Goal: Information Seeking & Learning: Learn about a topic

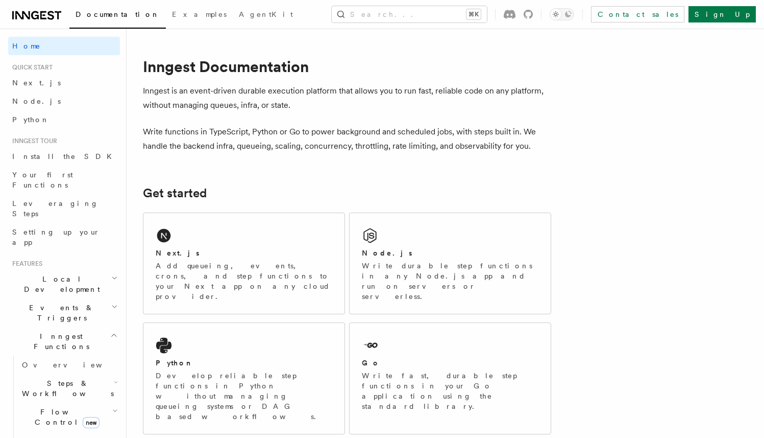
click at [47, 378] on span "Steps & Workflows" at bounding box center [66, 388] width 96 height 20
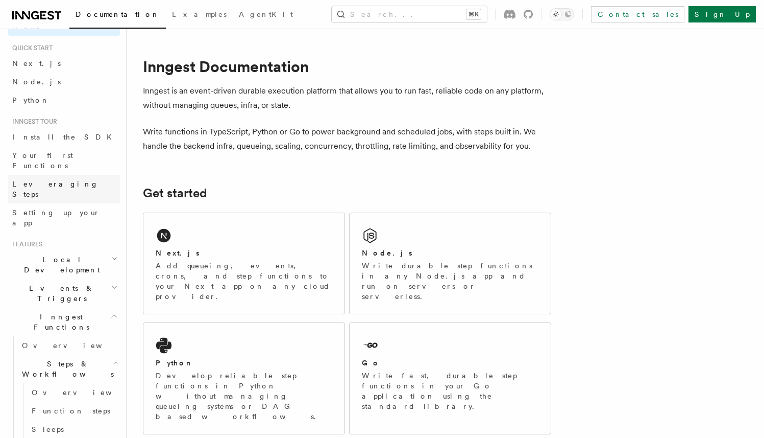
scroll to position [20, 0]
click at [69, 254] on span "Local Development" at bounding box center [59, 264] width 103 height 20
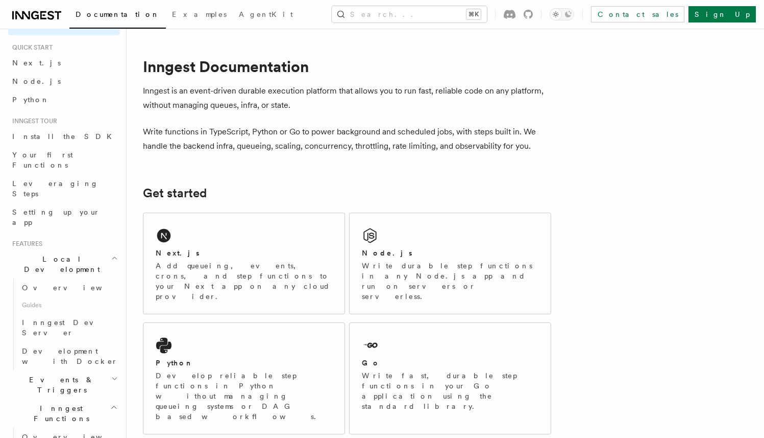
click at [69, 254] on span "Local Development" at bounding box center [59, 264] width 103 height 20
click at [69, 278] on h2 "Events & Triggers" at bounding box center [64, 292] width 112 height 29
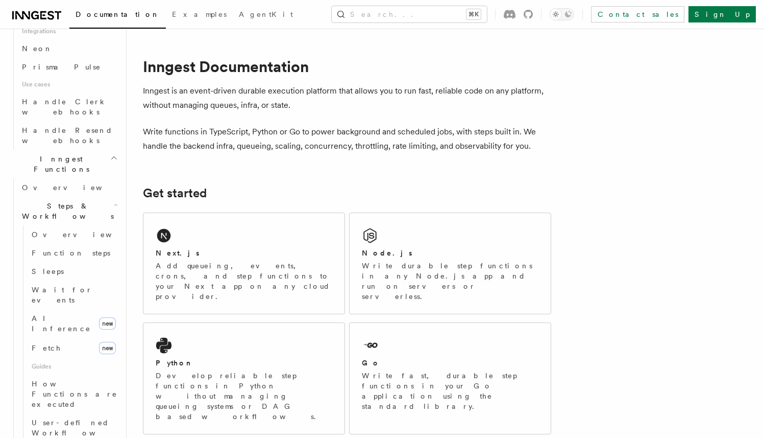
scroll to position [692, 0]
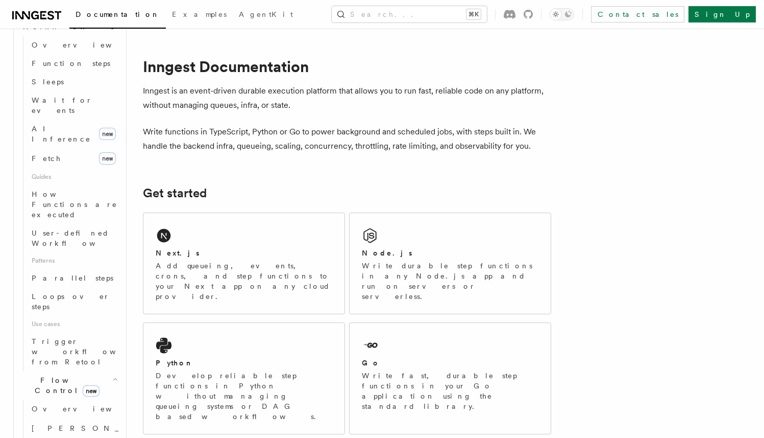
scroll to position [954, 0]
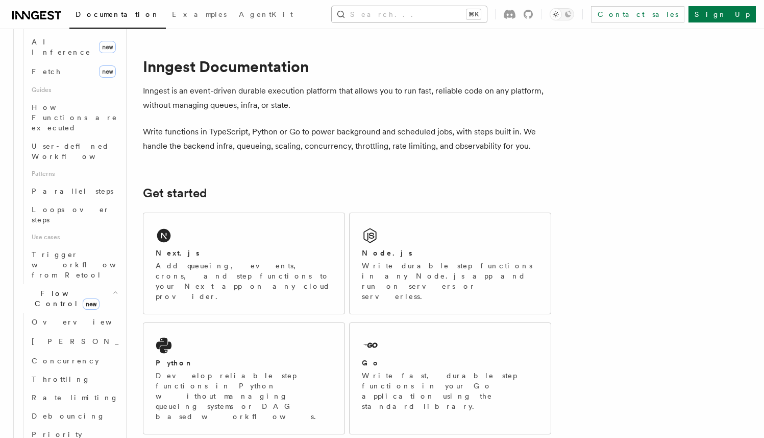
click at [487, 13] on button "Search... ⌘K" at bounding box center [409, 14] width 155 height 16
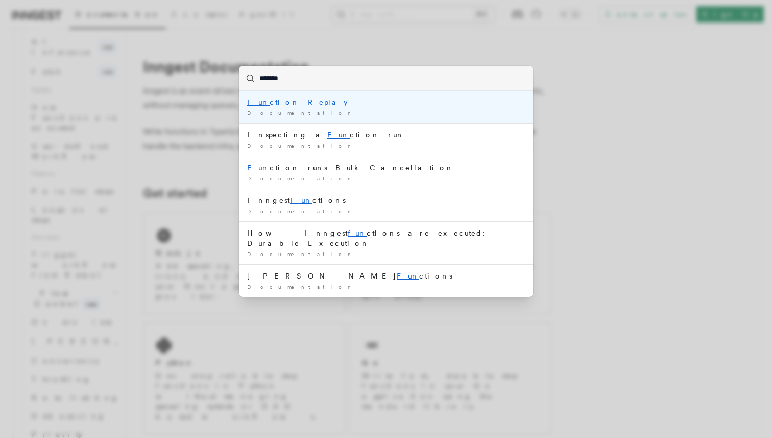
type input "********"
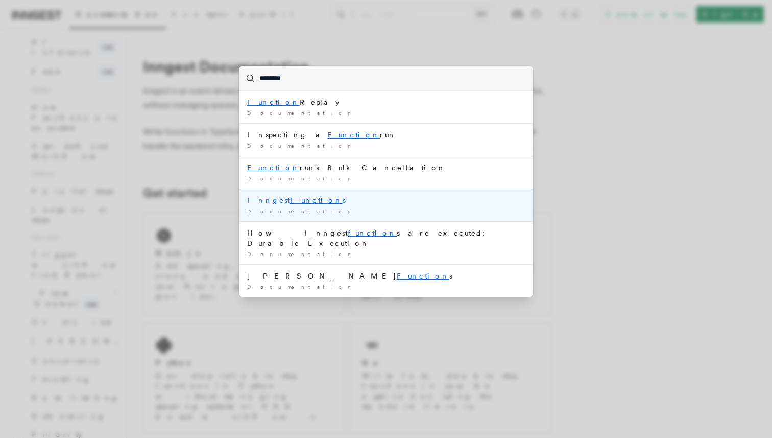
click at [360, 201] on div "Inngest Function s" at bounding box center [386, 200] width 278 height 10
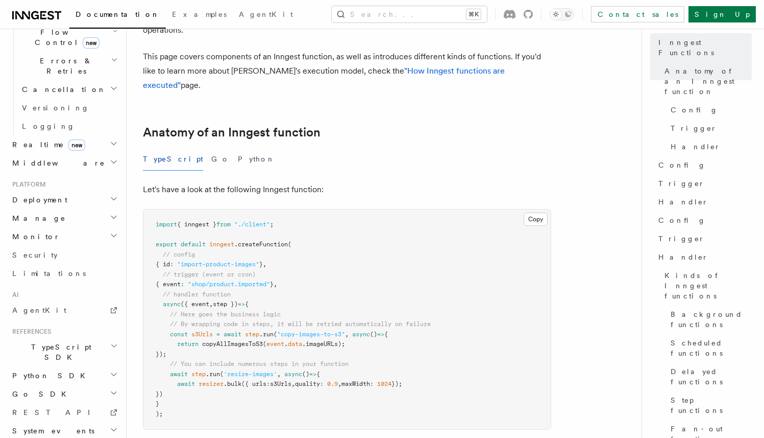
scroll to position [101, 0]
click at [699, 395] on span "Step functions" at bounding box center [711, 405] width 81 height 20
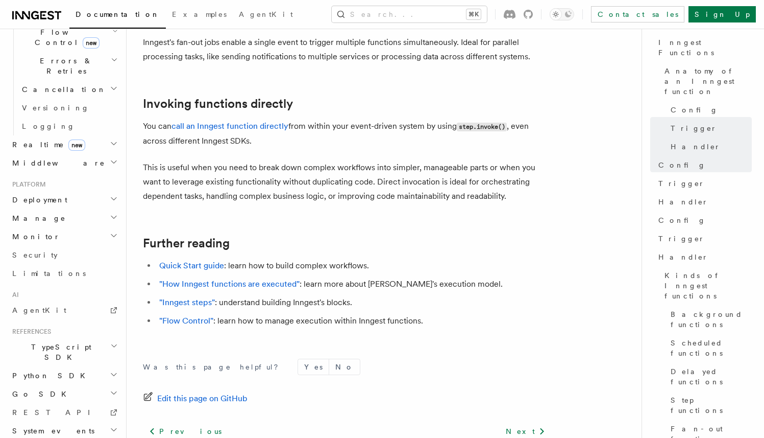
scroll to position [1967, 0]
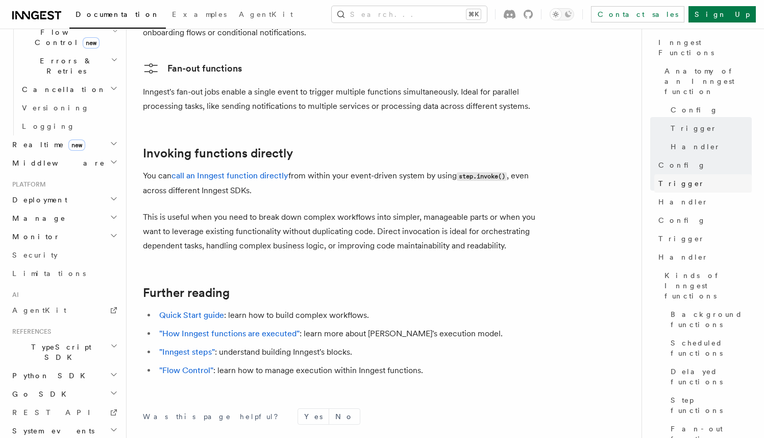
click at [660, 178] on span "Trigger" at bounding box center [682, 183] width 46 height 10
click at [253, 168] on p "You can call an Inngest function directly from within your event-driven system …" at bounding box center [347, 182] width 408 height 29
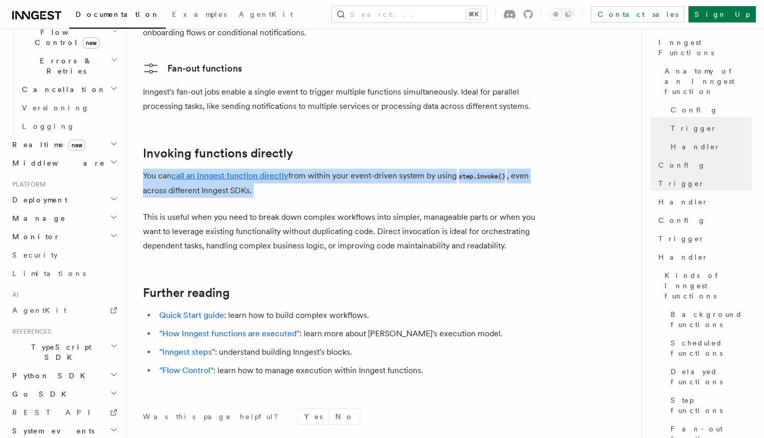
click at [253, 168] on p "You can call an Inngest function directly from within your event-driven system …" at bounding box center [347, 182] width 408 height 29
click at [251, 171] on link "call an Inngest function directly" at bounding box center [230, 176] width 117 height 10
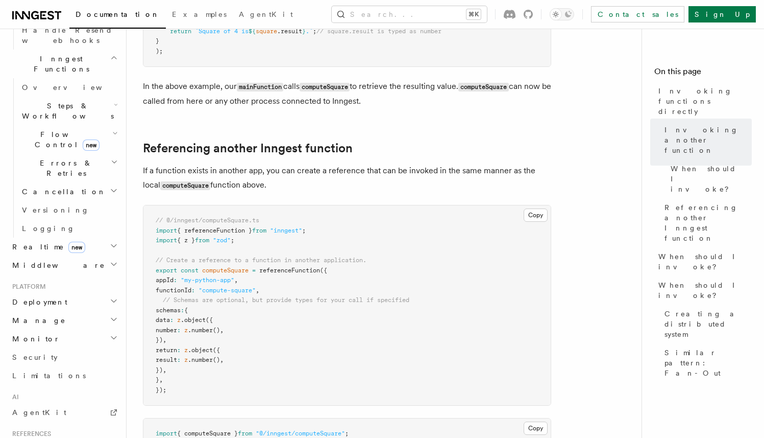
scroll to position [616, 0]
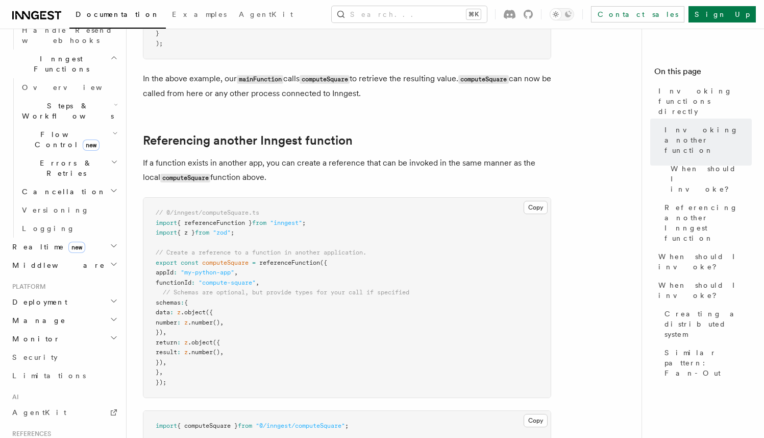
click at [296, 261] on span "referenceFunction" at bounding box center [289, 262] width 61 height 7
click at [297, 262] on span "referenceFunction" at bounding box center [289, 262] width 61 height 7
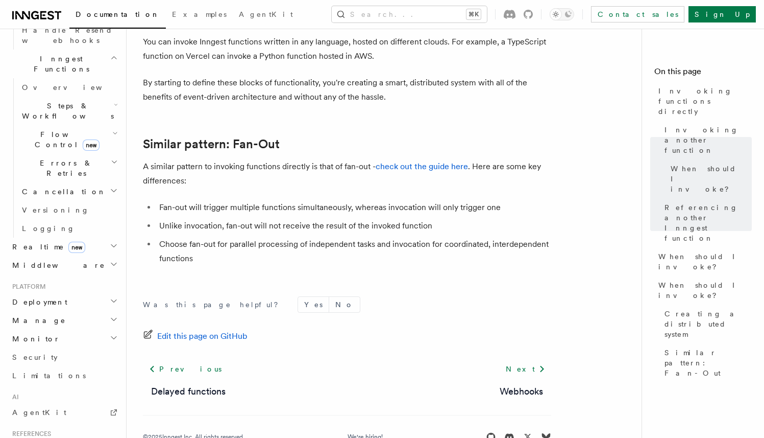
scroll to position [1450, 0]
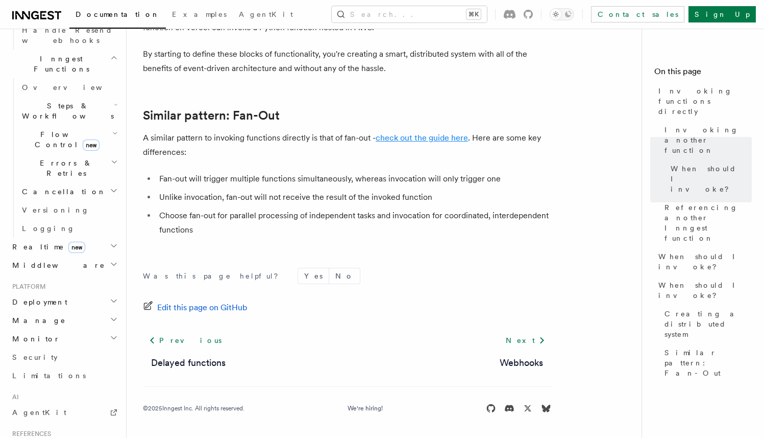
click at [421, 133] on link "check out the guide here" at bounding box center [422, 138] width 92 height 10
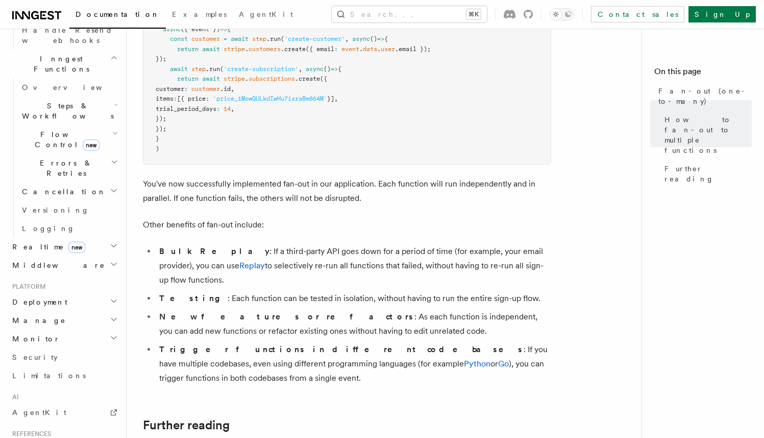
scroll to position [1197, 0]
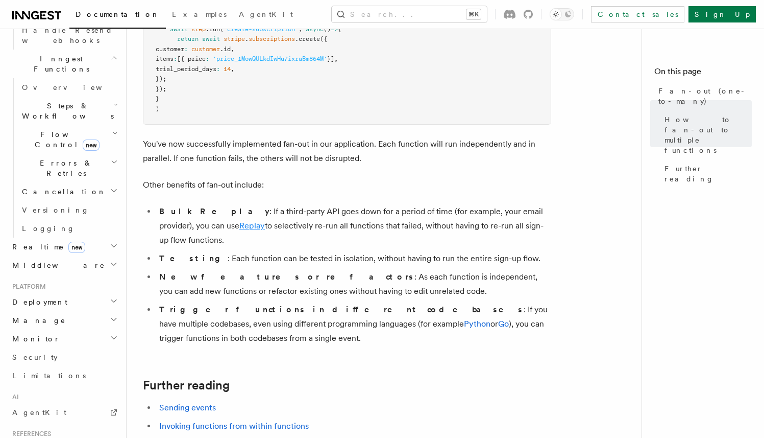
click at [239, 221] on link "Replay" at bounding box center [252, 226] width 26 height 10
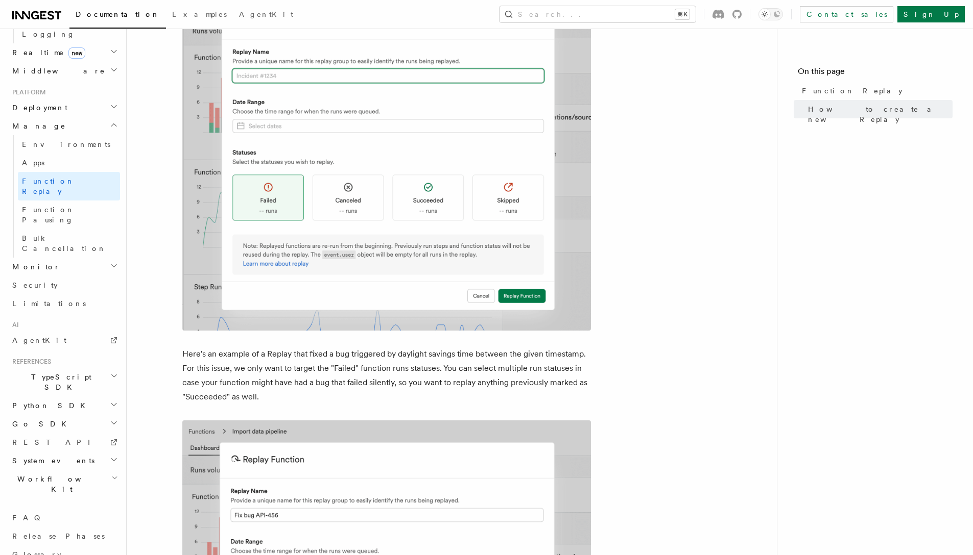
scroll to position [353, 0]
